Goal: Complete application form

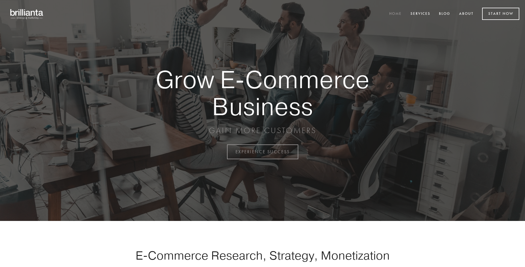
scroll to position [1489, 0]
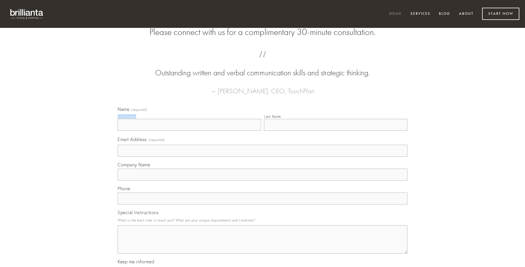
type input "[PERSON_NAME]"
click at [336, 131] on input "Last Name" at bounding box center [335, 125] width 143 height 12
type input "[PERSON_NAME]"
click at [263, 157] on input "Email Address (required)" at bounding box center [263, 151] width 290 height 12
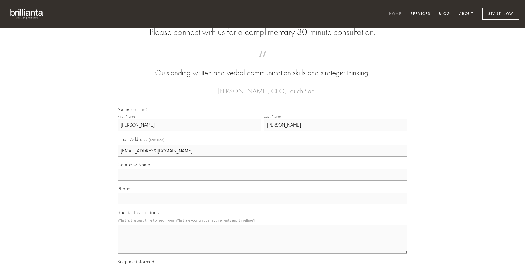
type input "[EMAIL_ADDRESS][DOMAIN_NAME]"
click at [263, 180] on input "Company Name" at bounding box center [263, 174] width 290 height 12
type input "vulgo"
click at [263, 204] on input "text" at bounding box center [263, 198] width 290 height 12
click at [263, 244] on textarea "Special Instructions" at bounding box center [263, 239] width 290 height 28
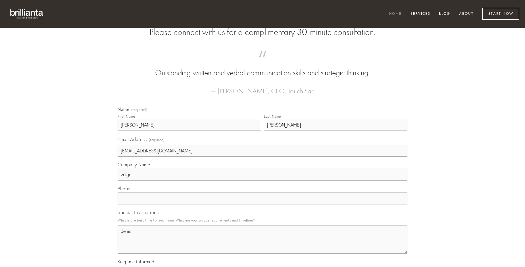
type textarea "demo"
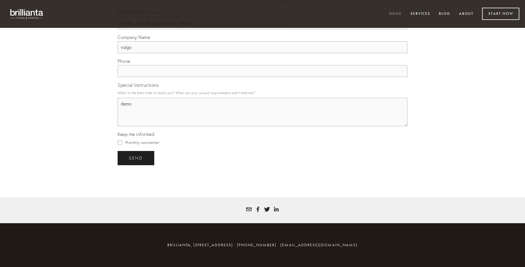
click at [136, 158] on span "send" at bounding box center [136, 157] width 14 height 5
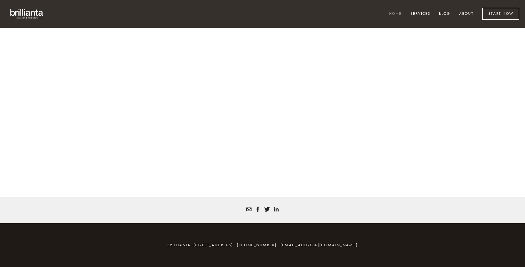
scroll to position [1482, 0]
